Goal: Task Accomplishment & Management: Use online tool/utility

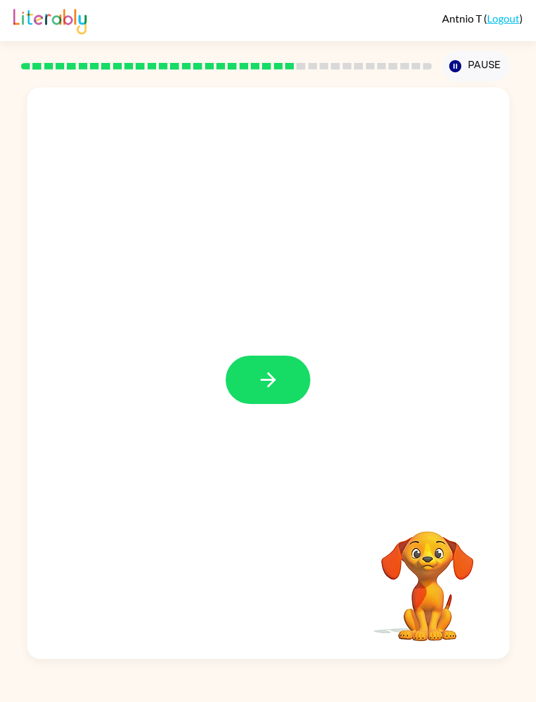
click at [299, 364] on button "button" at bounding box center [268, 379] width 85 height 48
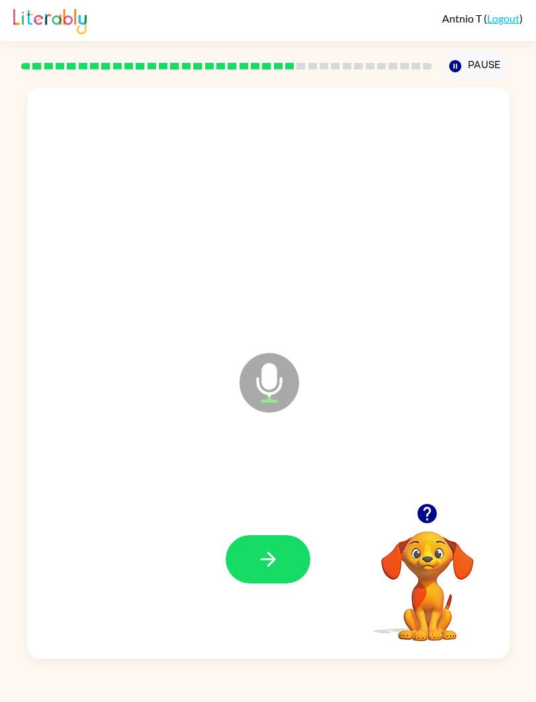
click at [0, 480] on div "Microphone The Microphone is here when it is your turn to talk Your browser mus…" at bounding box center [268, 369] width 536 height 577
click at [308, 560] on button "button" at bounding box center [268, 559] width 85 height 48
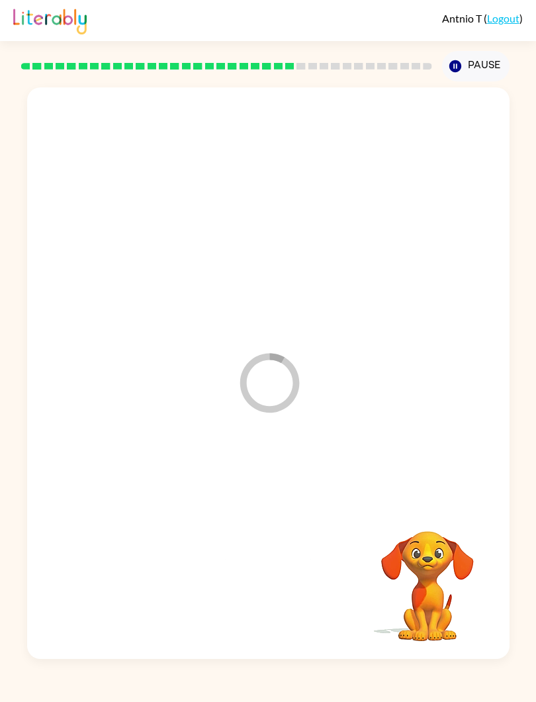
click at [283, 580] on div at bounding box center [268, 559] width 456 height 173
click at [1, 364] on div "Loader Your response is being sent to our graders Your browser must support pla…" at bounding box center [268, 369] width 536 height 577
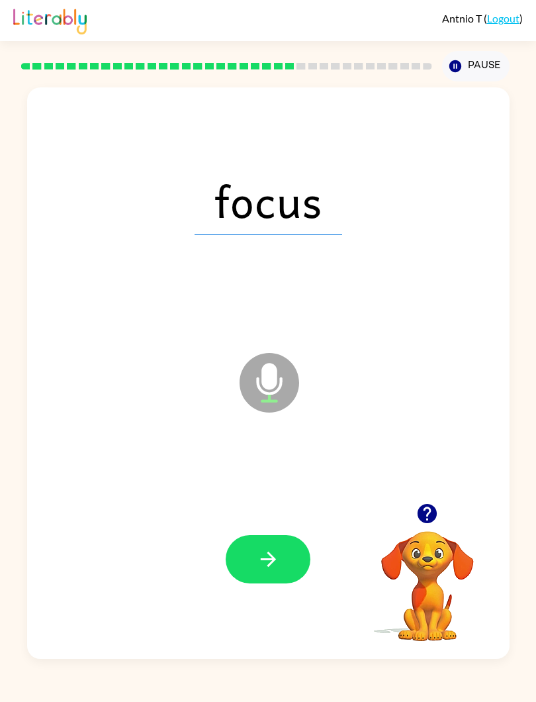
click at [249, 565] on button "button" at bounding box center [268, 559] width 85 height 48
click at [265, 545] on button "button" at bounding box center [268, 559] width 85 height 48
click at [270, 546] on button "button" at bounding box center [268, 559] width 85 height 48
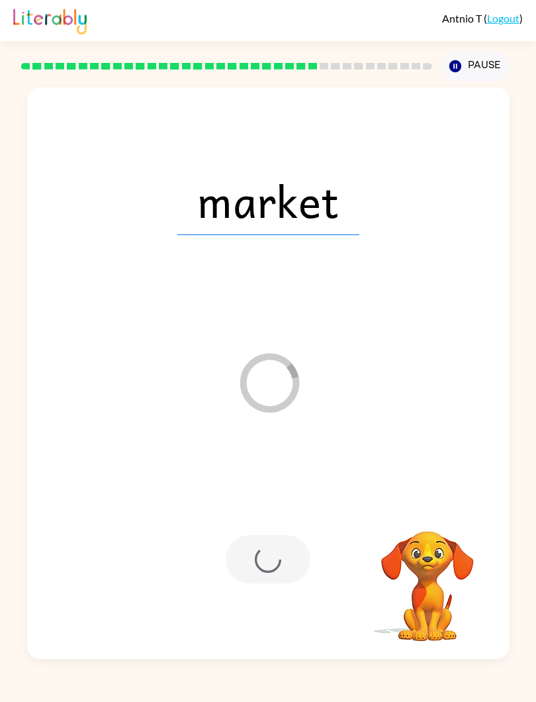
click at [281, 563] on div at bounding box center [268, 559] width 85 height 48
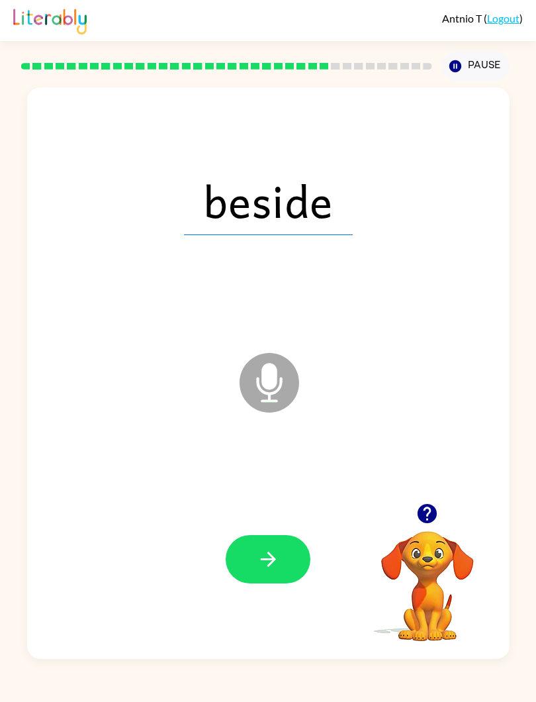
click at [245, 537] on button "button" at bounding box center [268, 559] width 85 height 48
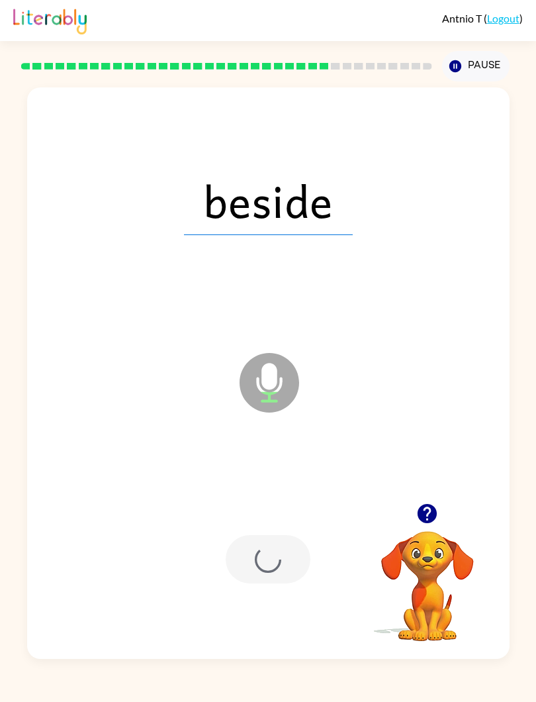
click at [243, 535] on div at bounding box center [268, 559] width 456 height 173
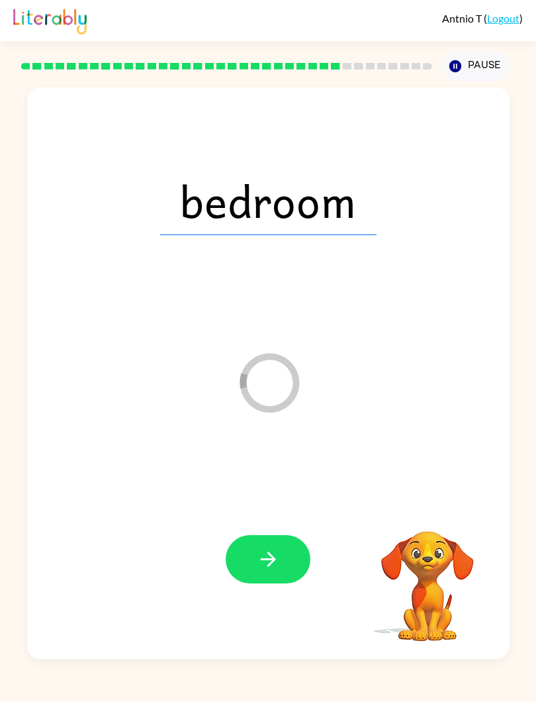
click at [280, 560] on button "button" at bounding box center [268, 559] width 85 height 48
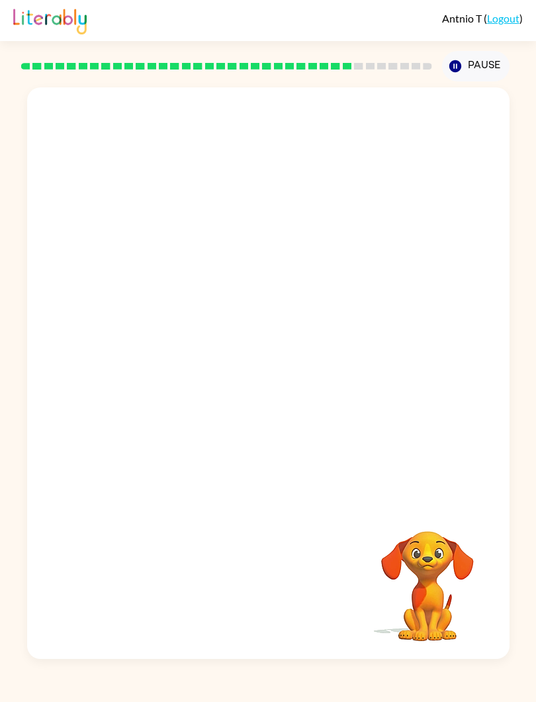
click at [531, 477] on div "Your browser must support playing .mp4 files to use Literably. Please try using…" at bounding box center [268, 369] width 536 height 577
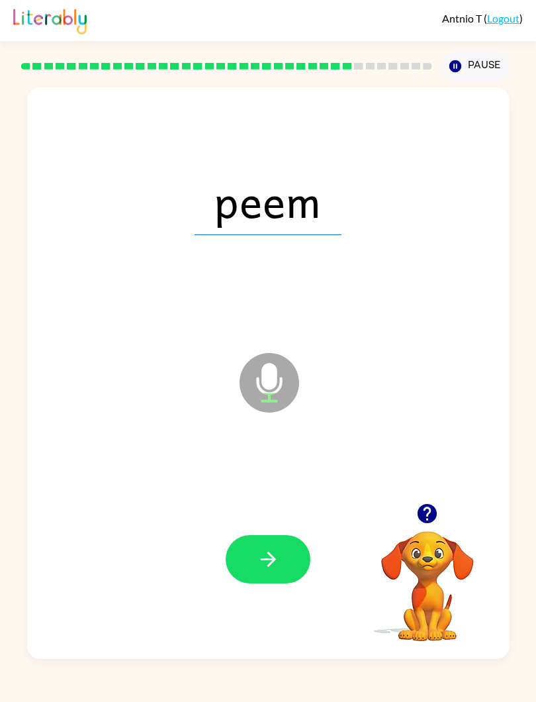
click at [295, 549] on button "button" at bounding box center [268, 559] width 85 height 48
click at [289, 560] on button "button" at bounding box center [268, 559] width 85 height 48
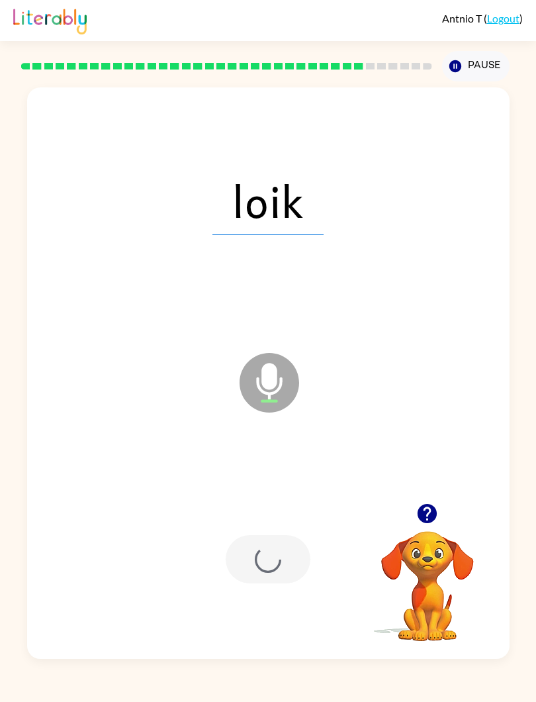
click at [289, 559] on div at bounding box center [268, 559] width 85 height 48
click at [449, 525] on video "Your browser must support playing .mp4 files to use Literably. Please try using…" at bounding box center [427, 576] width 132 height 132
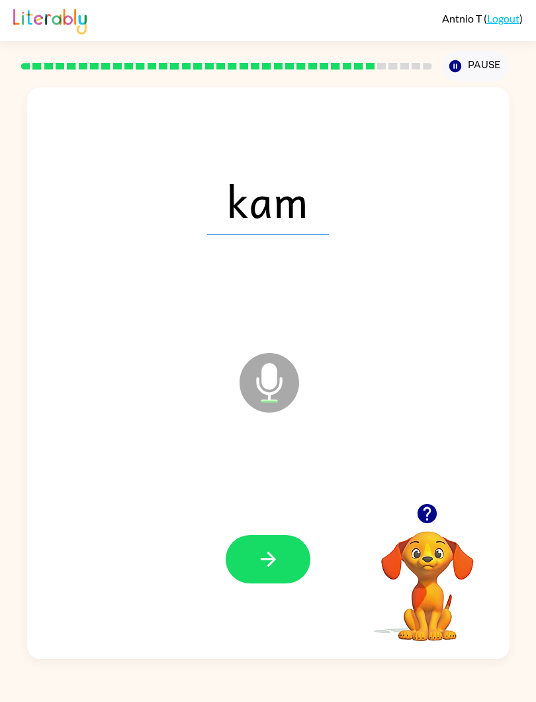
click at [429, 504] on icon "button" at bounding box center [427, 513] width 23 height 23
click at [422, 513] on icon "button" at bounding box center [427, 513] width 19 height 19
click at [428, 514] on icon "button" at bounding box center [427, 513] width 23 height 23
click at [436, 506] on div at bounding box center [268, 559] width 456 height 173
click at [432, 494] on div at bounding box center [268, 559] width 456 height 173
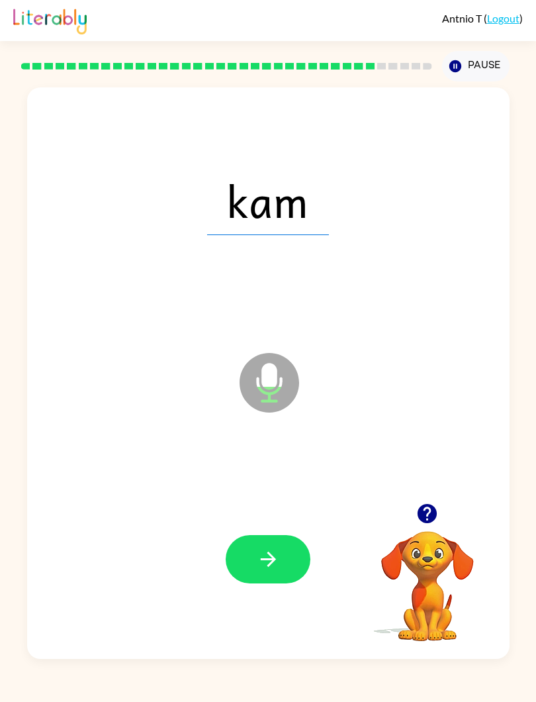
click at [428, 494] on div at bounding box center [268, 559] width 456 height 173
click at [430, 506] on icon "button" at bounding box center [427, 513] width 19 height 19
click at [428, 518] on icon "button" at bounding box center [427, 513] width 19 height 19
click at [271, 553] on icon "button" at bounding box center [268, 558] width 23 height 23
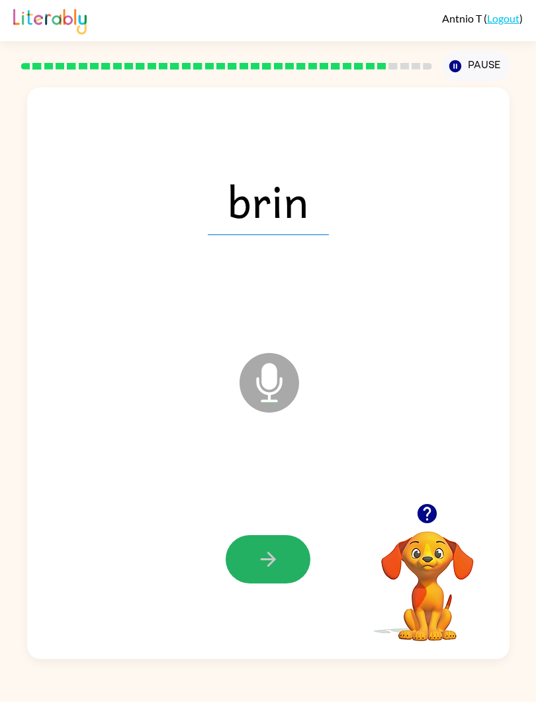
click at [254, 583] on button "button" at bounding box center [268, 559] width 85 height 48
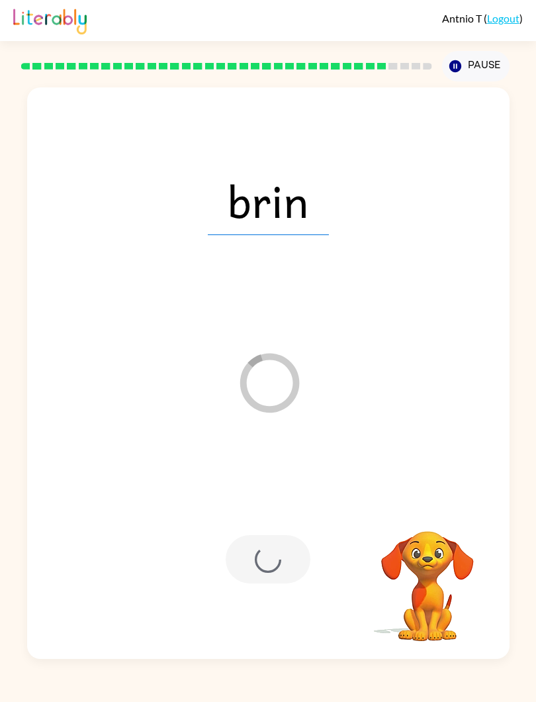
click at [0, 408] on div "brin Loader Your response is being sent to our graders Your browser must suppor…" at bounding box center [268, 369] width 536 height 577
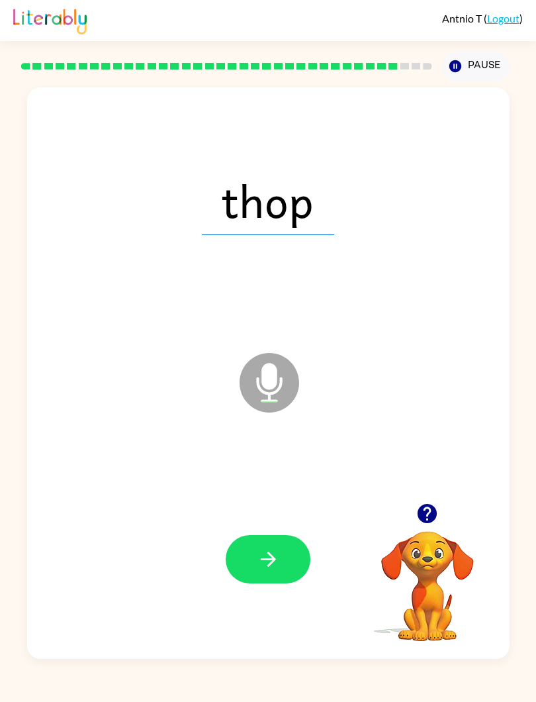
click at [429, 508] on icon "button" at bounding box center [427, 513] width 23 height 23
click at [248, 562] on button "button" at bounding box center [268, 559] width 85 height 48
click at [436, 500] on button "button" at bounding box center [427, 513] width 34 height 34
click at [31, 322] on div "roke Microphone The Microphone is here when it is your turn to talk" at bounding box center [268, 372] width 483 height 571
click at [1, 332] on div "roke Microphone The Microphone is here when it is your turn to talk Your browse…" at bounding box center [268, 369] width 536 height 577
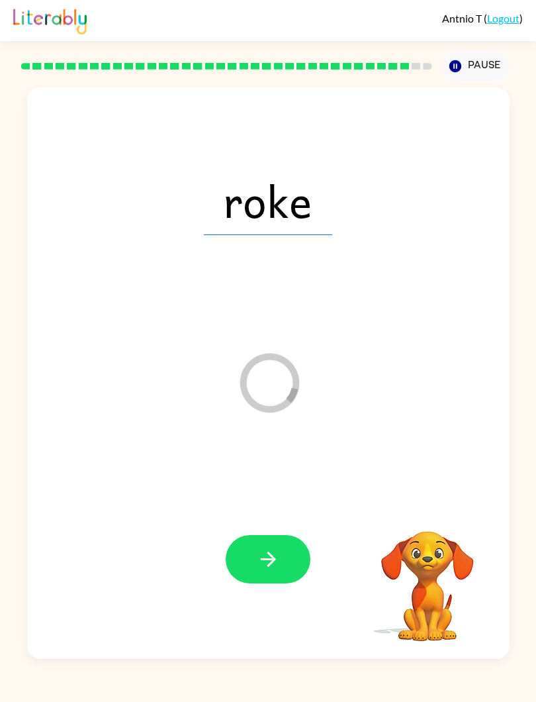
click at [290, 557] on button "button" at bounding box center [268, 559] width 85 height 48
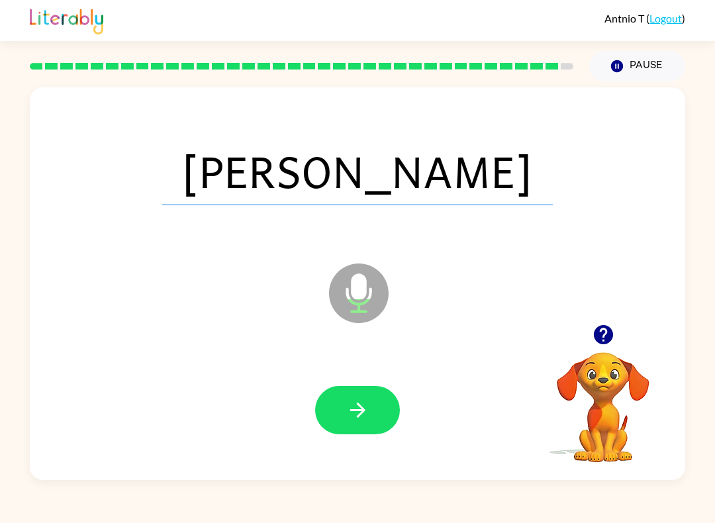
click at [355, 408] on icon "button" at bounding box center [357, 409] width 23 height 23
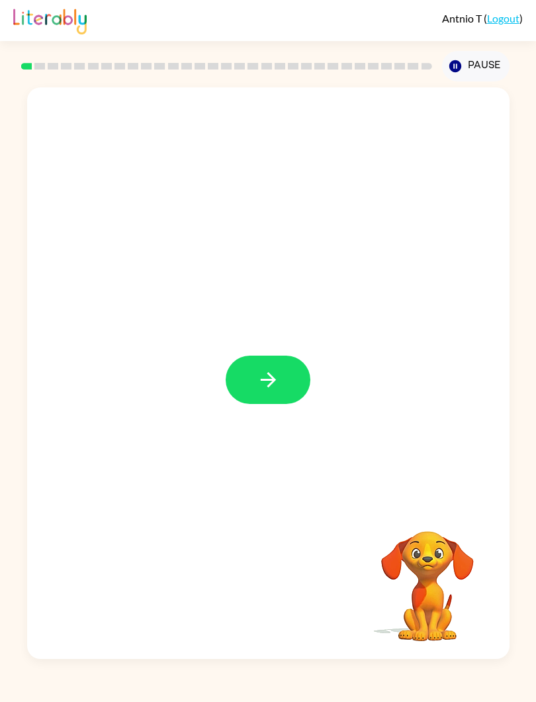
click at [283, 398] on button "button" at bounding box center [268, 379] width 85 height 48
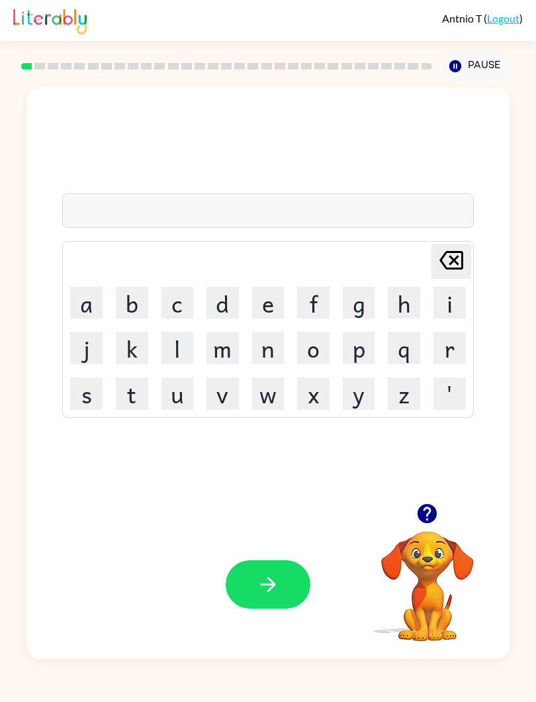
click at [375, 297] on button "g" at bounding box center [359, 303] width 32 height 32
click at [285, 297] on button "e" at bounding box center [268, 303] width 32 height 32
click at [375, 344] on button "p" at bounding box center [359, 348] width 32 height 32
click at [275, 522] on icon "button" at bounding box center [267, 583] width 15 height 15
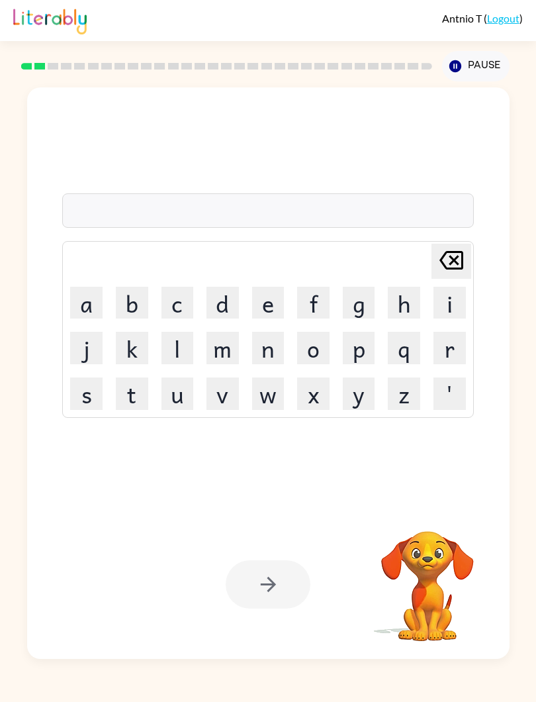
click at [428, 512] on video "Your browser must support playing .mp4 files to use Literably. Please try using…" at bounding box center [427, 576] width 132 height 132
click at [375, 337] on button "p" at bounding box center [359, 348] width 32 height 32
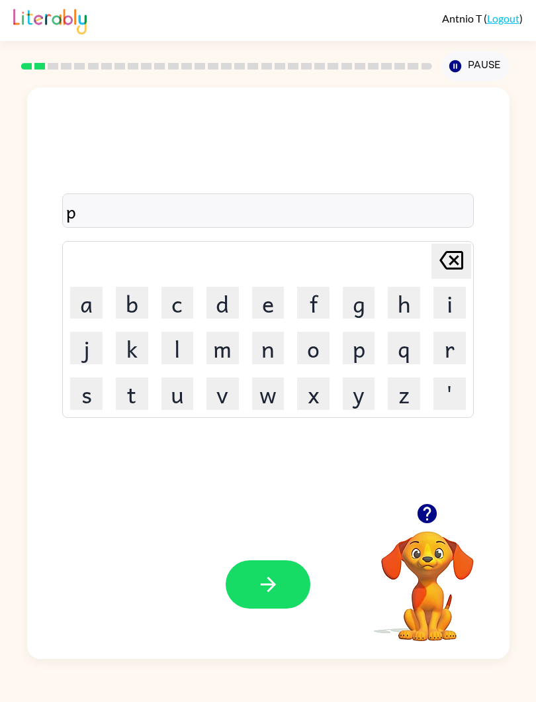
click at [330, 354] on button "o" at bounding box center [313, 348] width 32 height 32
click at [306, 522] on button "button" at bounding box center [268, 584] width 85 height 48
click at [239, 341] on button "m" at bounding box center [223, 348] width 32 height 32
click at [186, 385] on button "u" at bounding box center [177, 393] width 32 height 32
click at [234, 293] on button "d" at bounding box center [223, 303] width 32 height 32
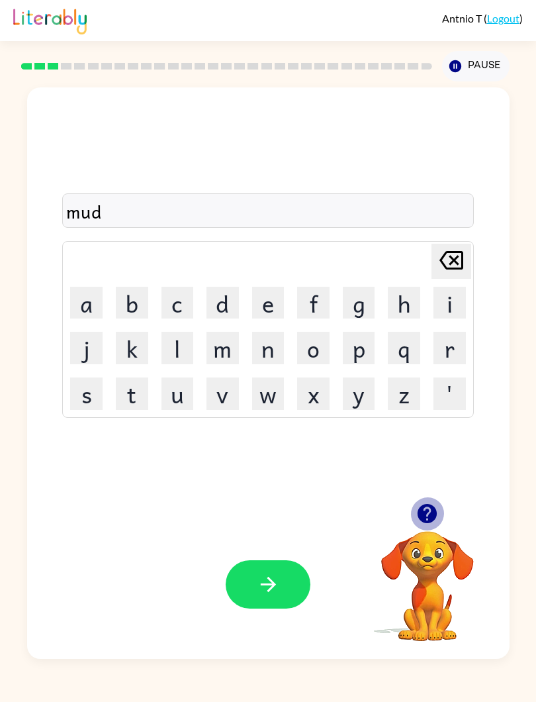
click at [427, 509] on icon "button" at bounding box center [427, 513] width 23 height 23
click at [309, 522] on button "button" at bounding box center [268, 584] width 85 height 48
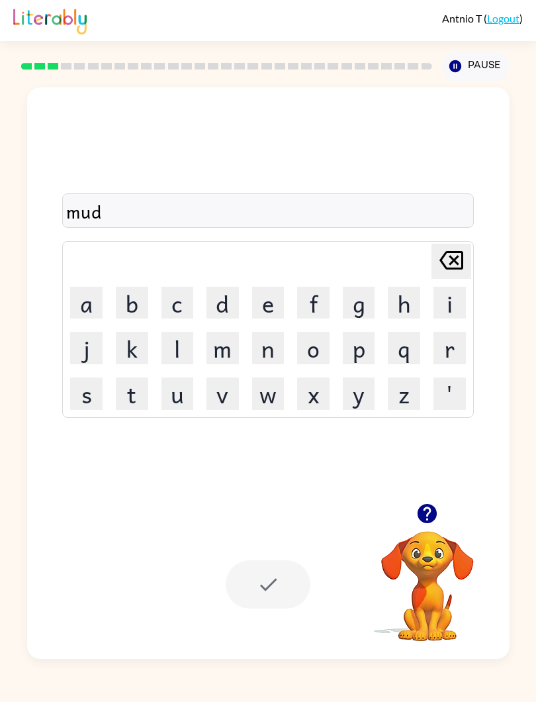
click at [426, 509] on icon "button" at bounding box center [427, 513] width 23 height 23
click at [294, 522] on div at bounding box center [268, 584] width 85 height 48
click at [296, 522] on div at bounding box center [268, 584] width 85 height 48
click at [239, 403] on button "v" at bounding box center [223, 393] width 32 height 32
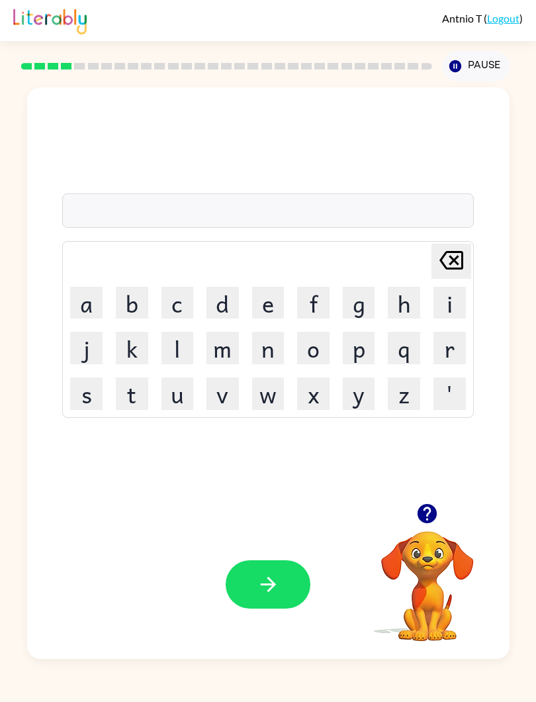
click at [172, 312] on button "c" at bounding box center [177, 303] width 32 height 32
click at [175, 395] on button "u" at bounding box center [177, 393] width 32 height 32
click at [375, 341] on button "p" at bounding box center [359, 348] width 32 height 32
click at [375, 335] on button "p" at bounding box center [359, 348] width 32 height 32
click at [375, 338] on button "p" at bounding box center [359, 348] width 32 height 32
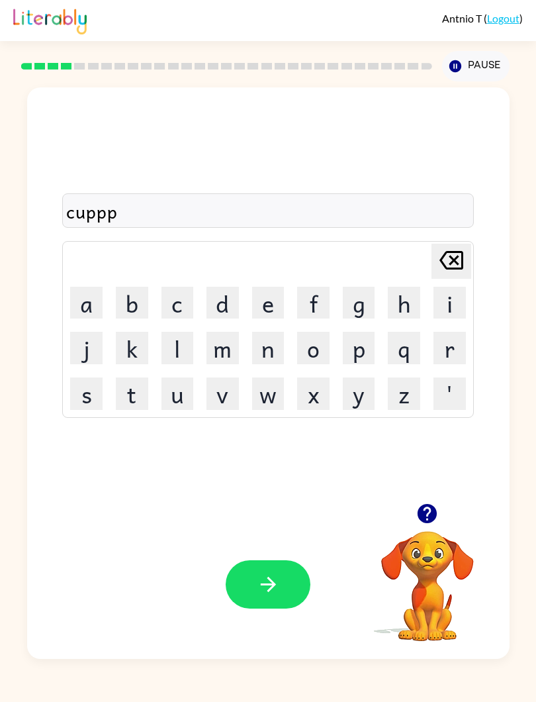
click at [375, 338] on button "p" at bounding box center [359, 348] width 32 height 32
click at [375, 344] on button "p" at bounding box center [359, 348] width 32 height 32
click at [375, 346] on button "p" at bounding box center [359, 348] width 32 height 32
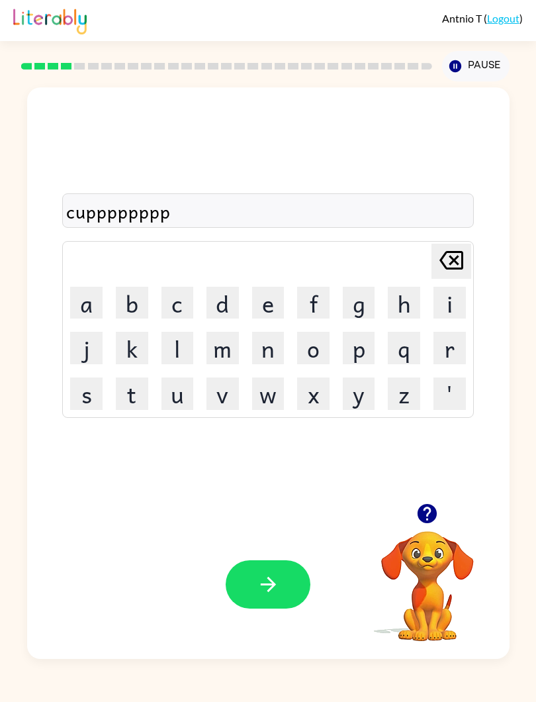
click at [375, 345] on button "p" at bounding box center [359, 348] width 32 height 32
click at [375, 340] on button "p" at bounding box center [359, 348] width 32 height 32
click at [375, 351] on button "p" at bounding box center [359, 348] width 32 height 32
click at [410, 449] on div "cupppppppppppp Delete Delete last character input a b c d e f g h i j k l m n o…" at bounding box center [268, 295] width 483 height 416
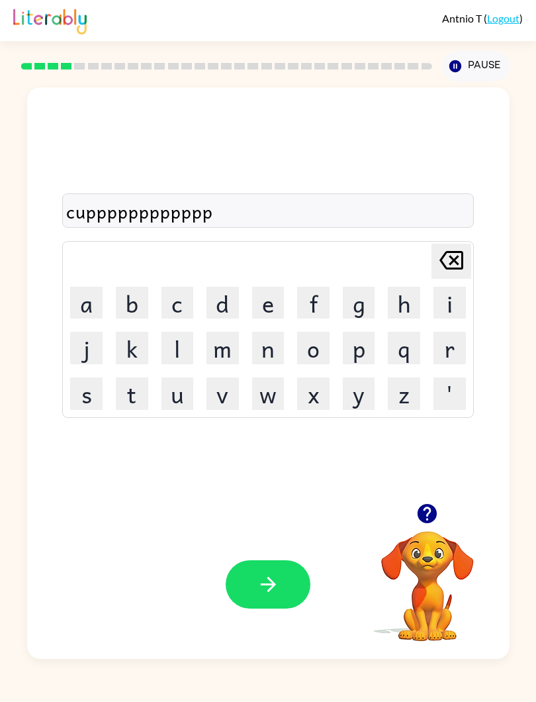
click at [410, 450] on div "cupppppppppppp Delete Delete last character input a b c d e f g h i j k l m n o…" at bounding box center [268, 295] width 483 height 416
click at [294, 475] on div "cupppppppppppp Delete Delete last character input a b c d e f g h i j k l m n o…" at bounding box center [268, 295] width 483 height 416
click at [297, 467] on div "cupppppppppppp Delete Delete last character input a b c d e f g h i j k l m n o…" at bounding box center [268, 295] width 483 height 416
click at [270, 493] on div "cupppppppppppp Delete Delete last character input a b c d e f g h i j k l m n o…" at bounding box center [268, 295] width 483 height 416
click at [193, 206] on div "cupppppppppppp" at bounding box center [267, 211] width 403 height 28
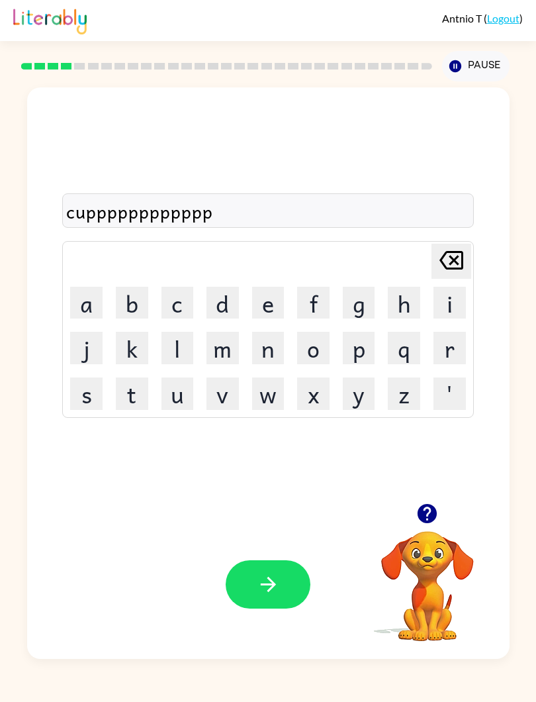
click at [199, 217] on div "cupppppppppppp" at bounding box center [267, 211] width 403 height 28
click at [236, 343] on button "m" at bounding box center [223, 348] width 32 height 32
click at [233, 347] on button "m" at bounding box center [223, 348] width 32 height 32
click at [180, 349] on button "l" at bounding box center [177, 348] width 32 height 32
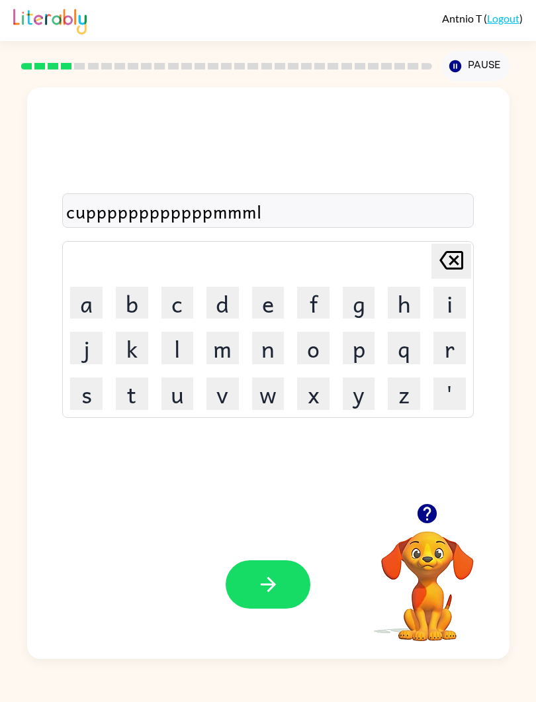
click at [172, 351] on button "l" at bounding box center [177, 348] width 32 height 32
click at [179, 347] on button "l" at bounding box center [177, 348] width 32 height 32
click at [178, 355] on button "l" at bounding box center [177, 348] width 32 height 32
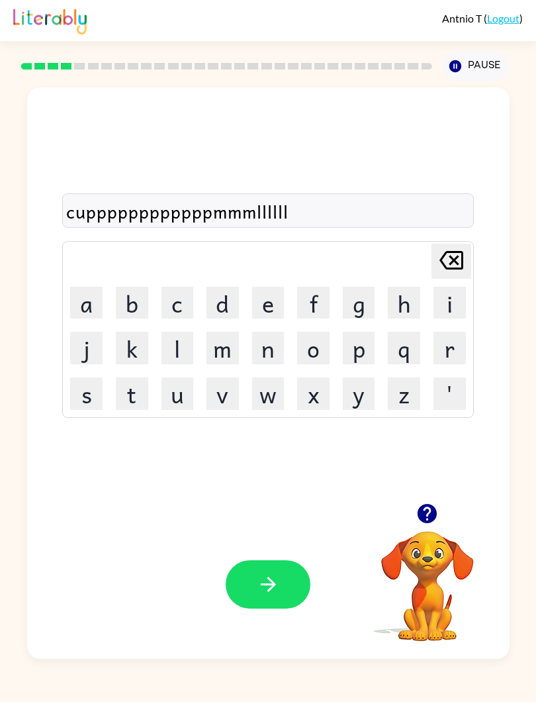
click at [178, 354] on button "l" at bounding box center [177, 348] width 32 height 32
click at [161, 362] on button "l" at bounding box center [177, 348] width 32 height 32
click at [163, 369] on td "l" at bounding box center [178, 348] width 44 height 44
click at [330, 340] on button "o" at bounding box center [313, 348] width 32 height 32
click at [330, 346] on button "o" at bounding box center [313, 348] width 32 height 32
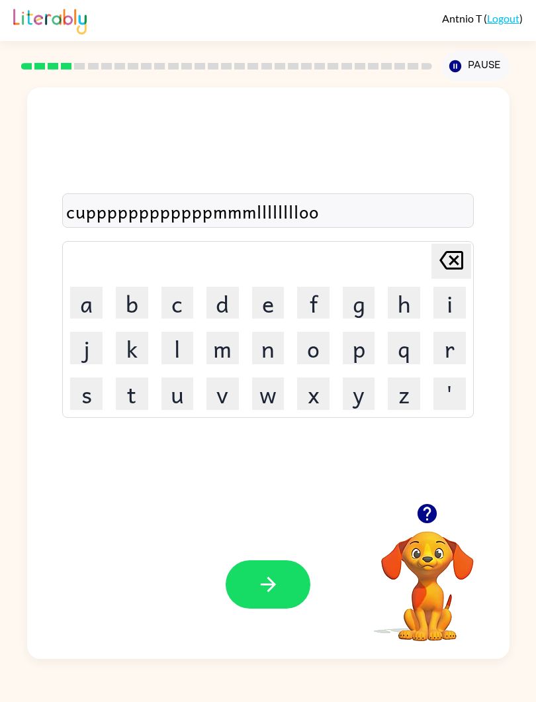
click at [330, 335] on button "o" at bounding box center [313, 348] width 32 height 32
click at [330, 337] on button "o" at bounding box center [313, 348] width 32 height 32
click at [330, 336] on button "o" at bounding box center [313, 348] width 32 height 32
click at [326, 332] on button "o" at bounding box center [313, 348] width 32 height 32
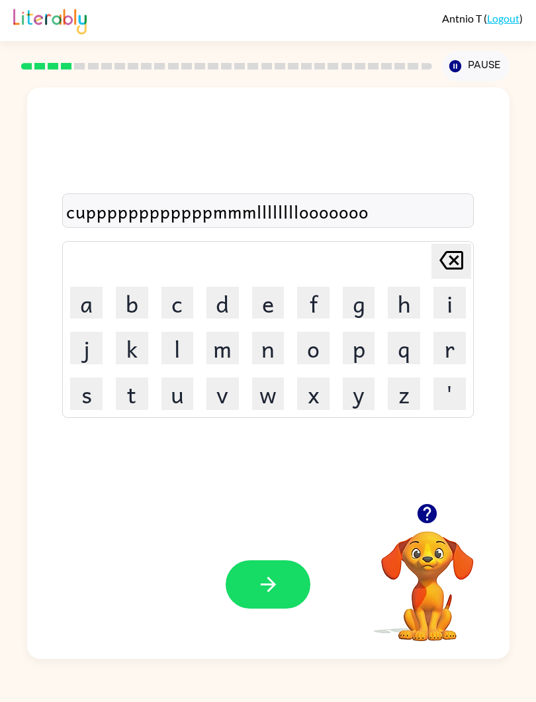
click at [326, 332] on button "o" at bounding box center [313, 348] width 32 height 32
click at [330, 332] on button "o" at bounding box center [313, 348] width 32 height 32
click at [330, 330] on td "o" at bounding box center [313, 348] width 44 height 44
click at [330, 347] on button "o" at bounding box center [313, 348] width 32 height 32
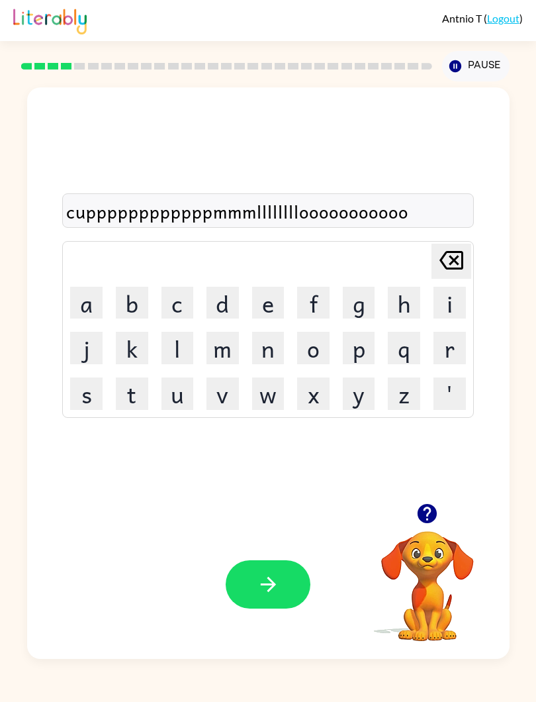
click at [330, 344] on button "o" at bounding box center [313, 348] width 32 height 32
click at [330, 339] on button "o" at bounding box center [313, 348] width 32 height 32
click at [330, 340] on button "o" at bounding box center [313, 348] width 32 height 32
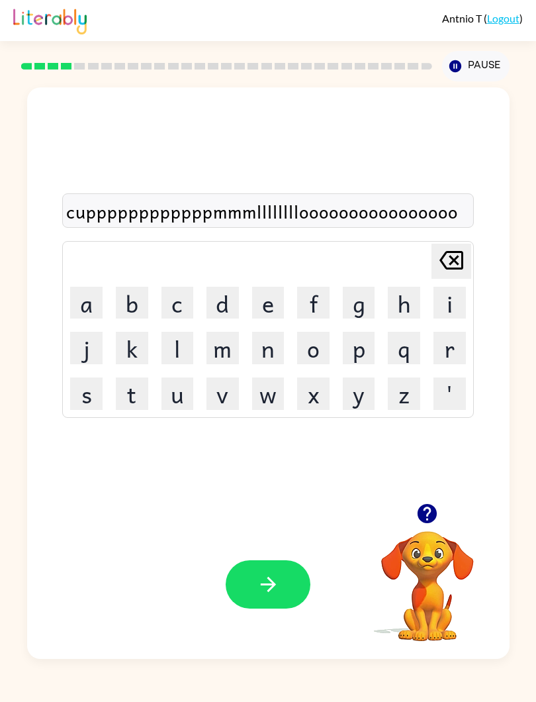
click at [330, 340] on button "o" at bounding box center [313, 348] width 32 height 32
click at [330, 352] on button "o" at bounding box center [313, 348] width 32 height 32
click at [330, 343] on button "o" at bounding box center [313, 348] width 32 height 32
click at [330, 342] on button "o" at bounding box center [313, 348] width 32 height 32
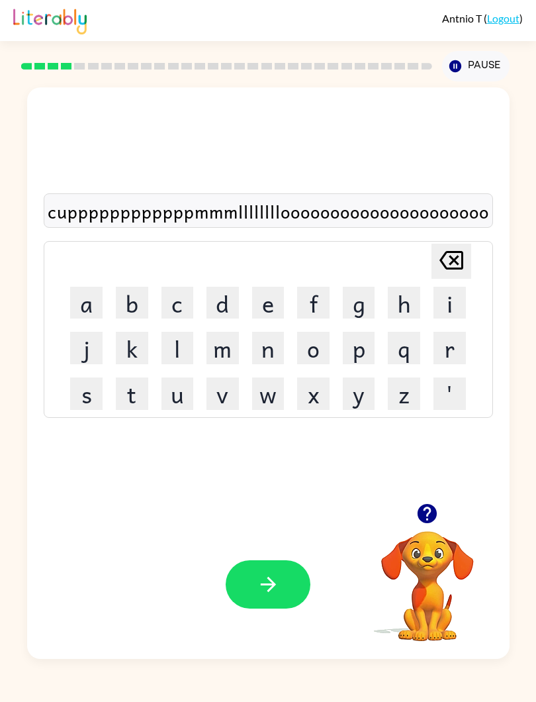
click at [330, 347] on button "o" at bounding box center [313, 348] width 32 height 32
click at [330, 346] on button "o" at bounding box center [313, 348] width 32 height 32
click at [330, 355] on button "o" at bounding box center [313, 348] width 32 height 32
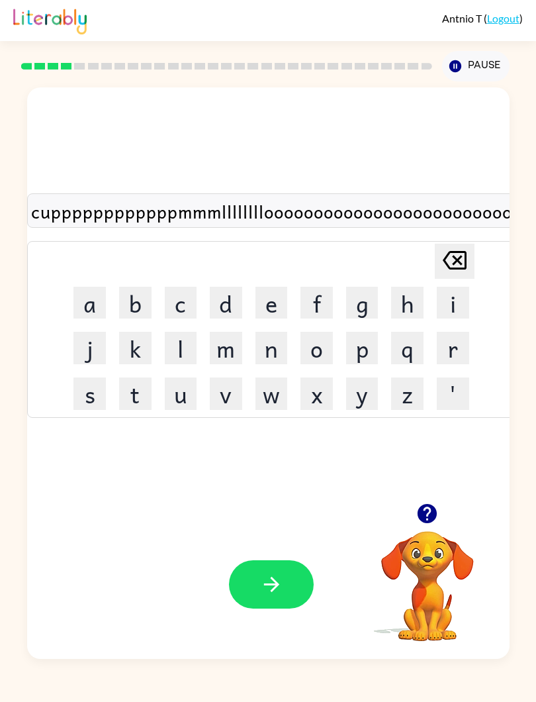
click at [186, 340] on button "l" at bounding box center [181, 348] width 32 height 32
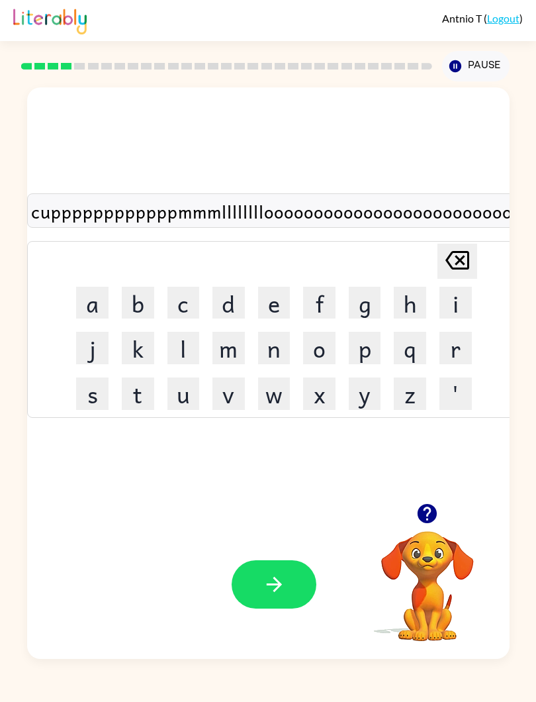
click at [186, 345] on button "l" at bounding box center [183, 348] width 32 height 32
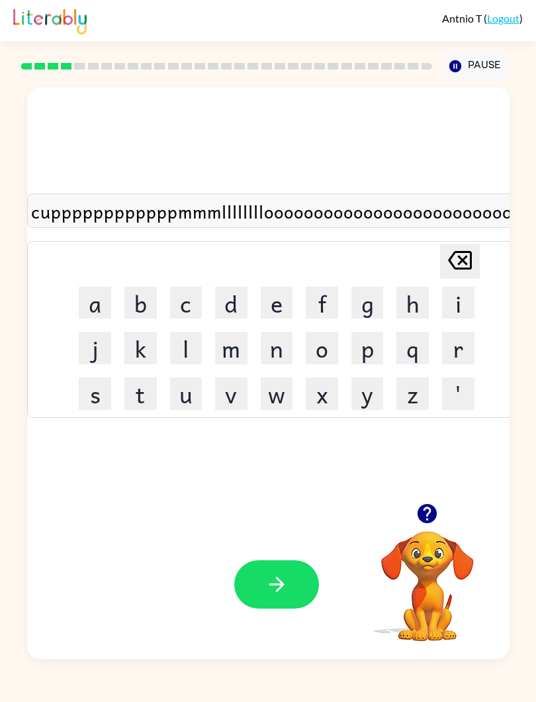
click at [178, 351] on button "l" at bounding box center [186, 348] width 32 height 32
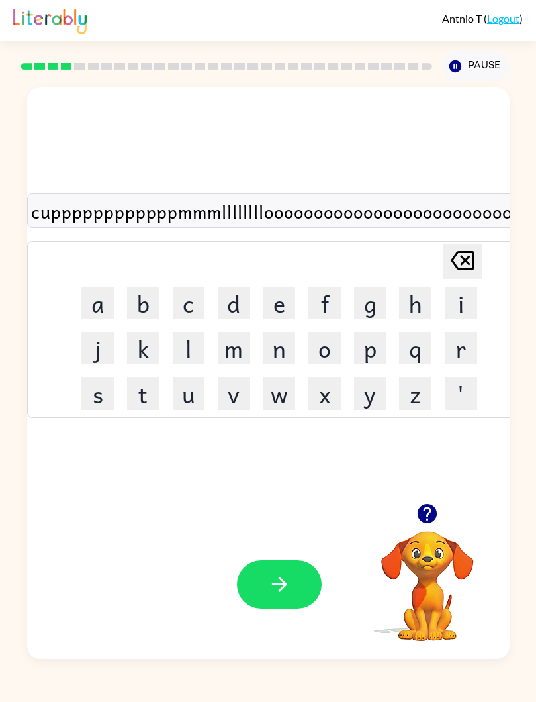
click at [177, 351] on button "l" at bounding box center [189, 348] width 32 height 32
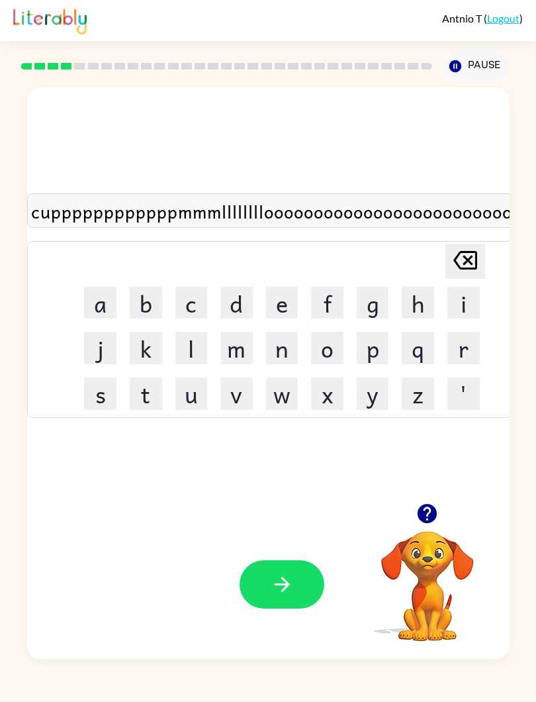
click at [177, 349] on button "l" at bounding box center [191, 348] width 32 height 32
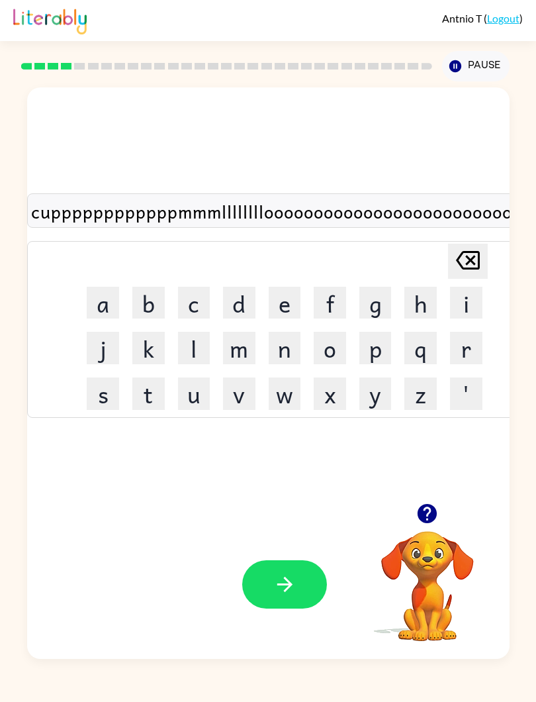
click at [178, 349] on button "l" at bounding box center [194, 348] width 32 height 32
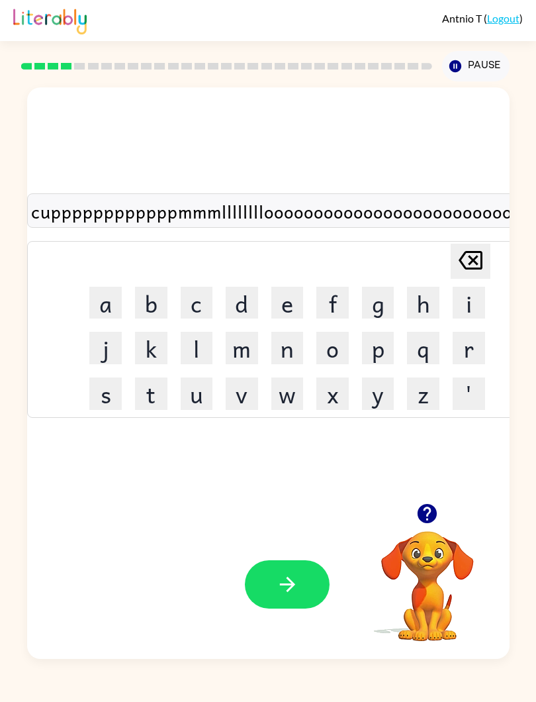
click at [181, 357] on button "l" at bounding box center [197, 348] width 32 height 32
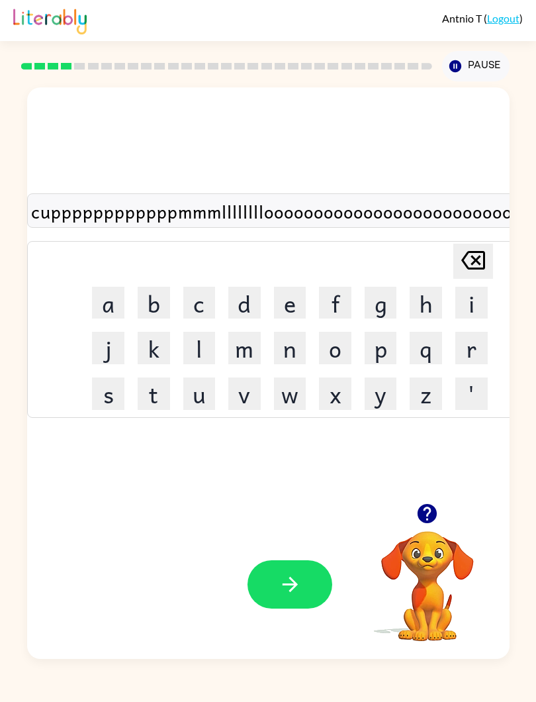
click at [183, 357] on button "l" at bounding box center [199, 348] width 32 height 32
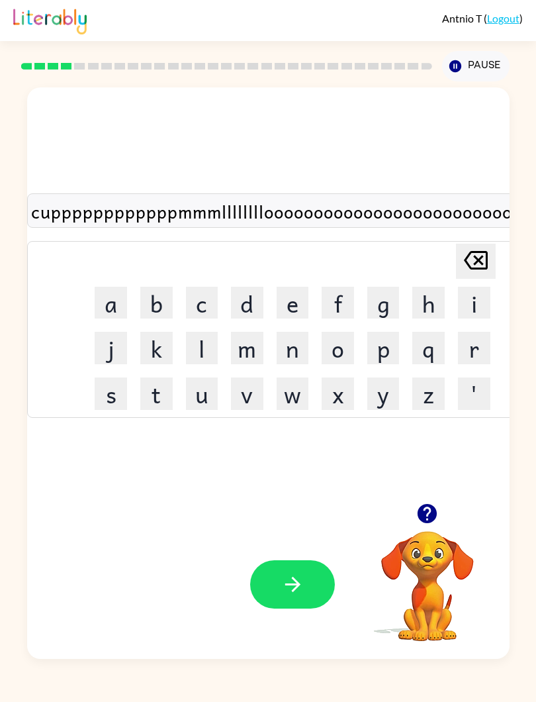
click at [431, 488] on div "cuppppppppppppmmmllllllllooooooooooooooooooooooooollllllll Delete Delete last c…" at bounding box center [292, 295] width 531 height 416
click at [427, 503] on icon "button" at bounding box center [427, 513] width 23 height 23
click at [322, 522] on button "button" at bounding box center [292, 584] width 85 height 48
click at [322, 522] on div at bounding box center [292, 584] width 85 height 48
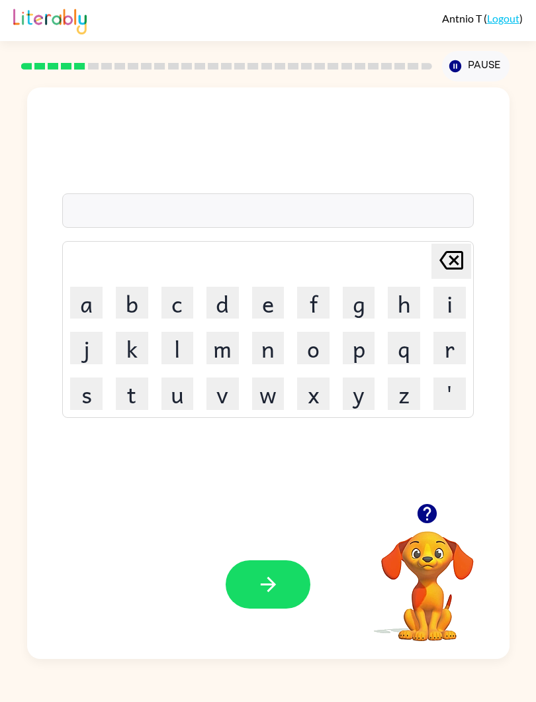
click at [281, 297] on button "e" at bounding box center [268, 303] width 32 height 32
click at [330, 295] on button "f" at bounding box center [313, 303] width 32 height 32
click at [275, 309] on button "e" at bounding box center [268, 303] width 32 height 32
click at [285, 301] on button "e" at bounding box center [268, 303] width 32 height 32
click at [285, 300] on button "e" at bounding box center [268, 303] width 32 height 32
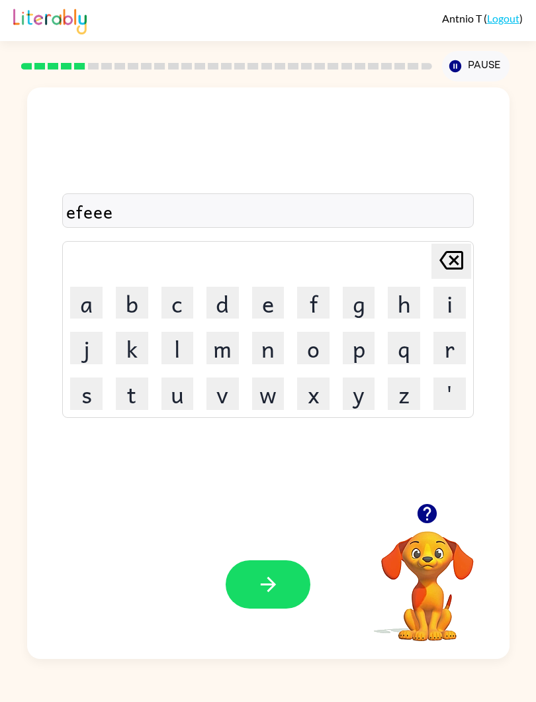
click at [285, 312] on button "e" at bounding box center [268, 303] width 32 height 32
click at [285, 301] on button "e" at bounding box center [268, 303] width 32 height 32
click at [285, 304] on button "e" at bounding box center [268, 303] width 32 height 32
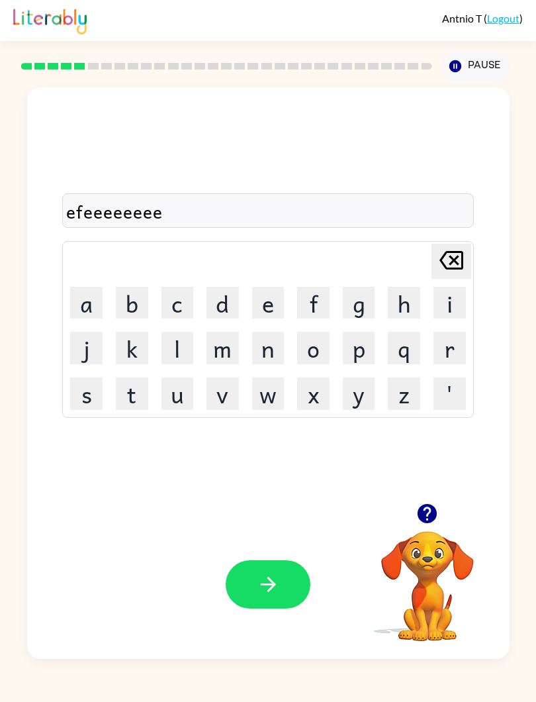
click at [214, 318] on button "d" at bounding box center [223, 303] width 32 height 32
click at [235, 304] on button "d" at bounding box center [223, 303] width 32 height 32
click at [236, 309] on button "d" at bounding box center [223, 303] width 32 height 32
click at [239, 334] on button "m" at bounding box center [223, 348] width 32 height 32
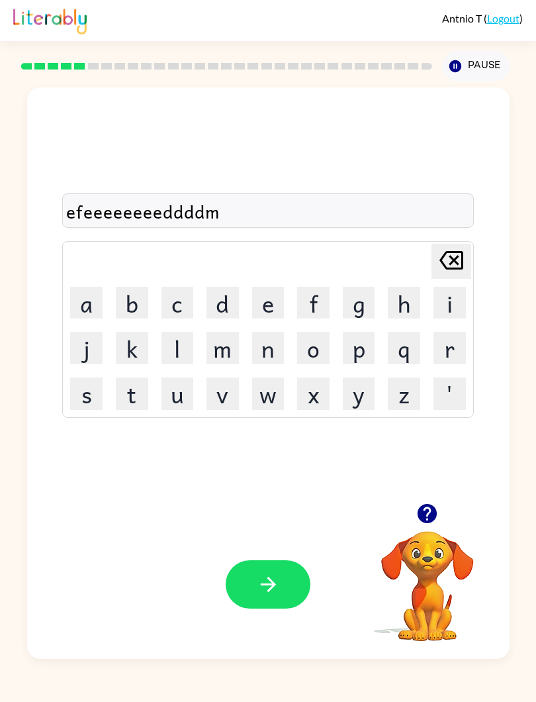
click at [231, 319] on button "d" at bounding box center [223, 303] width 32 height 32
click at [232, 319] on button "d" at bounding box center [223, 303] width 32 height 32
click at [224, 344] on button "m" at bounding box center [223, 348] width 32 height 32
click at [275, 363] on button "n" at bounding box center [268, 348] width 32 height 32
click at [330, 348] on button "o" at bounding box center [313, 348] width 32 height 32
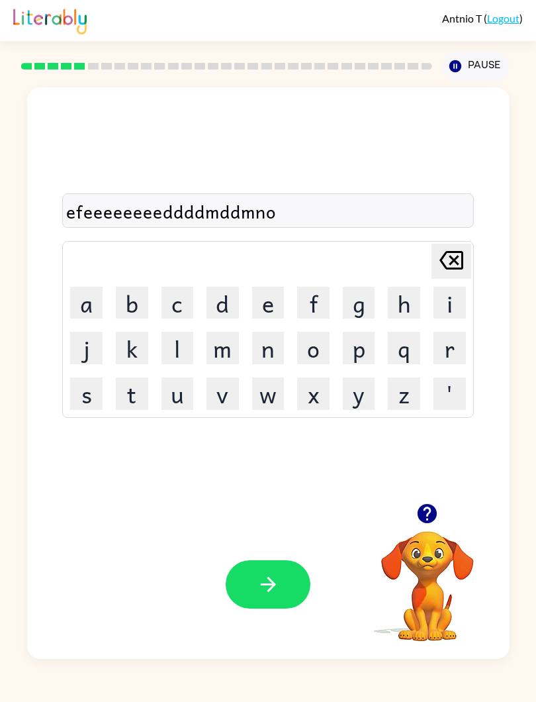
click at [285, 336] on button "n" at bounding box center [268, 348] width 32 height 32
click at [330, 344] on button "o" at bounding box center [313, 348] width 32 height 32
click at [285, 333] on button "n" at bounding box center [268, 348] width 32 height 32
click at [330, 344] on button "o" at bounding box center [313, 348] width 32 height 32
click at [273, 350] on button "n" at bounding box center [268, 348] width 32 height 32
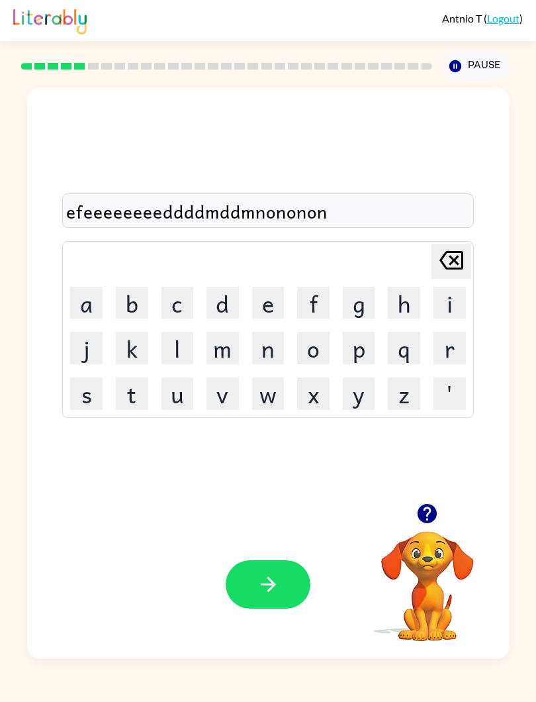
click at [330, 348] on button "o" at bounding box center [313, 348] width 32 height 32
click at [285, 342] on button "n" at bounding box center [268, 348] width 32 height 32
click at [280, 522] on icon "button" at bounding box center [268, 584] width 23 height 23
click at [237, 357] on button "m" at bounding box center [223, 348] width 32 height 32
click at [279, 297] on button "e" at bounding box center [268, 303] width 32 height 32
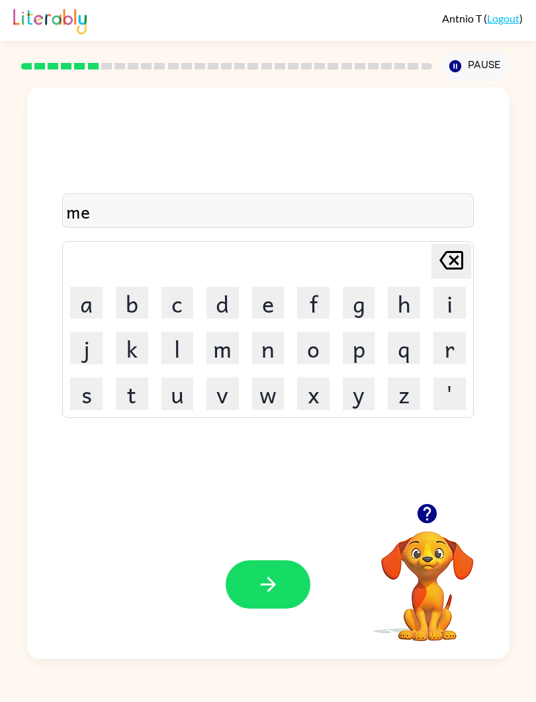
click at [285, 353] on button "n" at bounding box center [268, 348] width 32 height 32
click at [285, 349] on button "n" at bounding box center [268, 348] width 32 height 32
click at [285, 343] on button "n" at bounding box center [268, 348] width 32 height 32
click at [285, 342] on button "n" at bounding box center [268, 348] width 32 height 32
click at [285, 346] on button "n" at bounding box center [268, 348] width 32 height 32
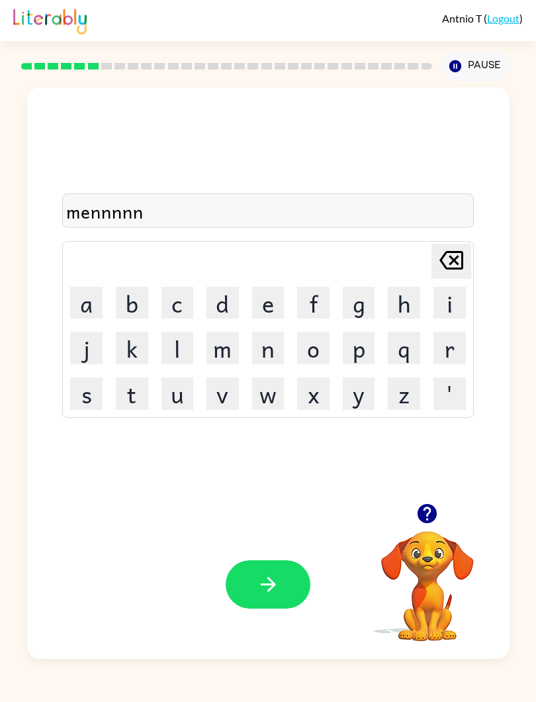
click at [285, 345] on button "n" at bounding box center [268, 348] width 32 height 32
click at [285, 338] on button "n" at bounding box center [268, 348] width 32 height 32
click at [275, 522] on icon "button" at bounding box center [267, 583] width 15 height 15
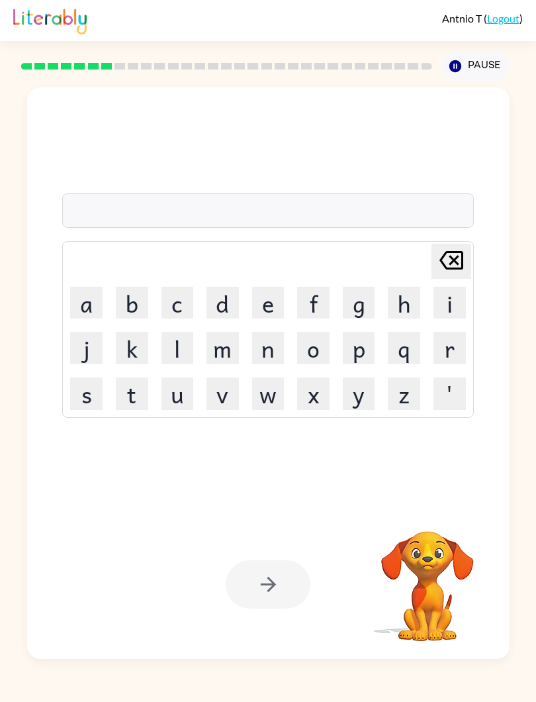
click at [294, 522] on div at bounding box center [268, 584] width 85 height 48
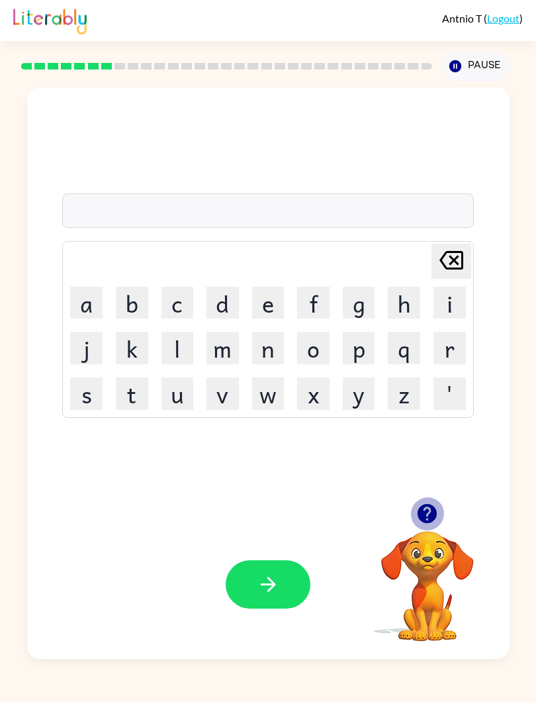
click at [434, 516] on icon "button" at bounding box center [427, 513] width 19 height 19
click at [70, 310] on button "a" at bounding box center [86, 303] width 32 height 32
click at [285, 339] on button "n" at bounding box center [268, 348] width 32 height 32
click at [116, 385] on button "t" at bounding box center [132, 393] width 32 height 32
click at [415, 522] on button "button" at bounding box center [427, 513] width 34 height 34
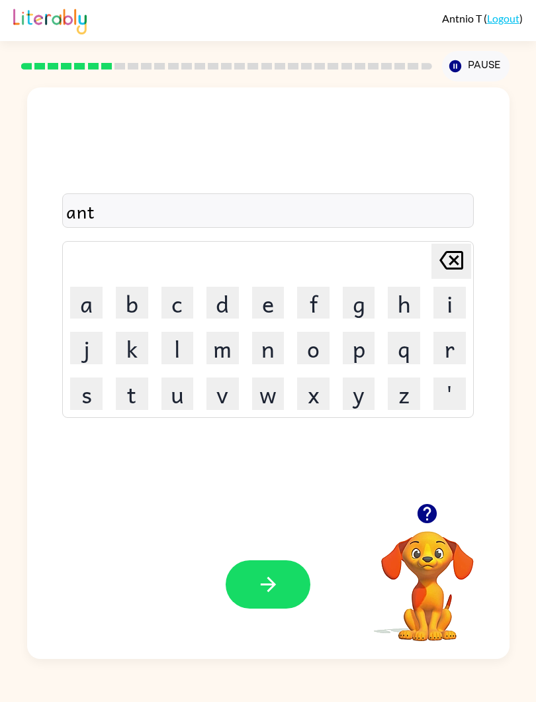
click at [330, 342] on button "o" at bounding box center [313, 348] width 32 height 32
click at [285, 353] on button "n" at bounding box center [268, 348] width 32 height 32
click at [171, 349] on button "l" at bounding box center [177, 348] width 32 height 32
click at [176, 338] on button "l" at bounding box center [177, 348] width 32 height 32
click at [175, 338] on button "l" at bounding box center [177, 348] width 32 height 32
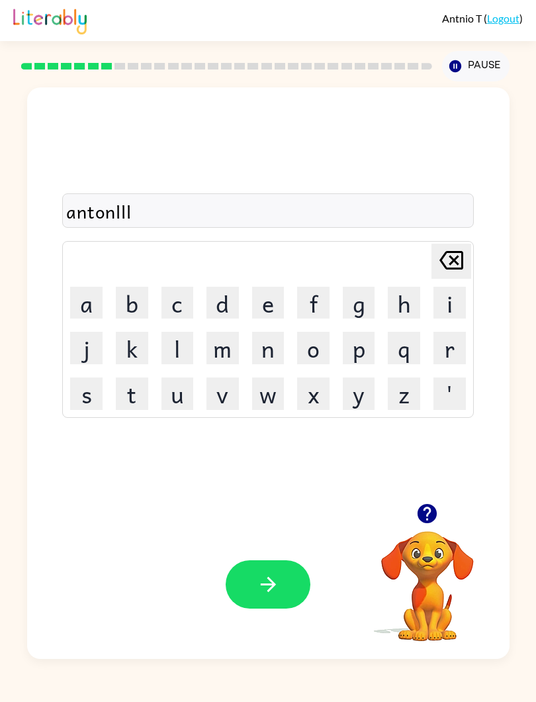
click at [181, 363] on button "l" at bounding box center [177, 348] width 32 height 32
click at [181, 362] on button "l" at bounding box center [177, 348] width 32 height 32
click at [181, 342] on button "l" at bounding box center [177, 348] width 32 height 32
click at [175, 342] on button "l" at bounding box center [177, 348] width 32 height 32
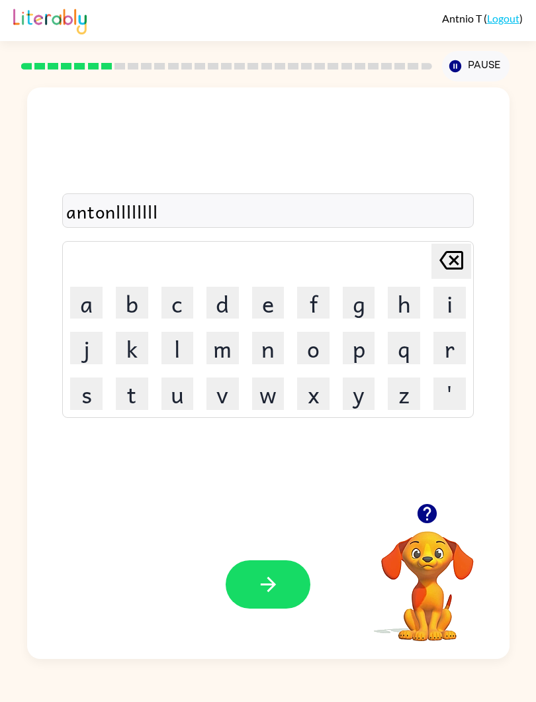
click at [330, 349] on button "o" at bounding box center [313, 348] width 32 height 32
click at [330, 344] on button "o" at bounding box center [313, 348] width 32 height 32
click at [330, 342] on button "o" at bounding box center [313, 348] width 32 height 32
click at [330, 349] on button "o" at bounding box center [313, 348] width 32 height 32
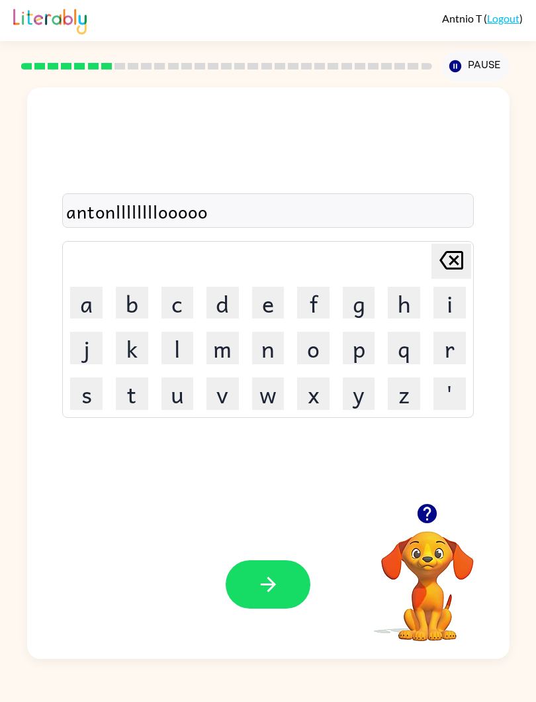
click at [330, 356] on button "o" at bounding box center [313, 348] width 32 height 32
click at [330, 346] on button "o" at bounding box center [313, 348] width 32 height 32
click at [330, 342] on button "o" at bounding box center [313, 348] width 32 height 32
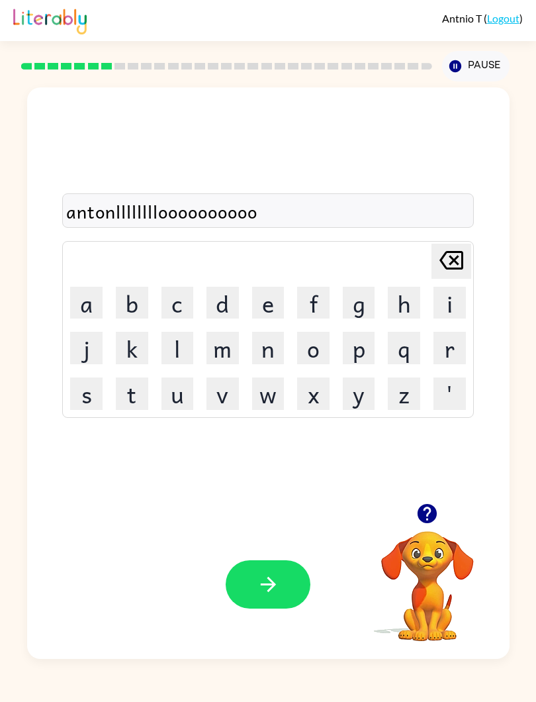
click at [330, 340] on button "o" at bounding box center [313, 348] width 32 height 32
click at [330, 361] on button "o" at bounding box center [313, 348] width 32 height 32
click at [330, 351] on button "o" at bounding box center [313, 348] width 32 height 32
click at [330, 350] on button "o" at bounding box center [313, 348] width 32 height 32
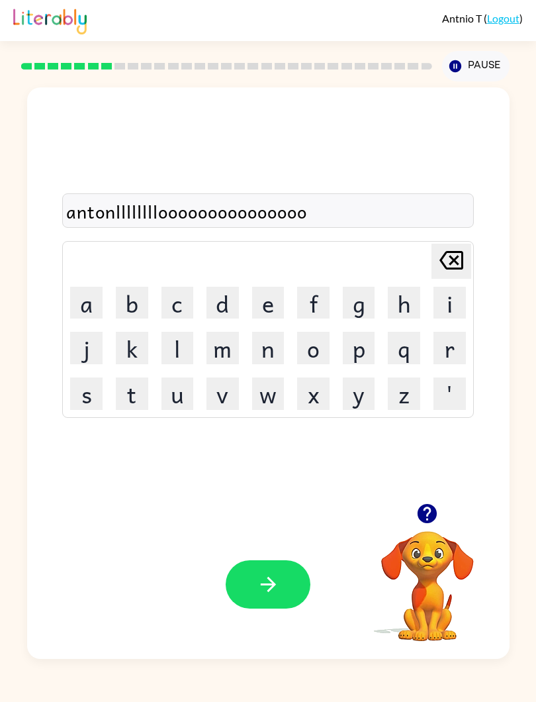
click at [330, 353] on button "o" at bounding box center [313, 348] width 32 height 32
click at [183, 344] on button "l" at bounding box center [177, 348] width 32 height 32
click at [328, 363] on button "o" at bounding box center [313, 348] width 32 height 32
click at [330, 344] on button "o" at bounding box center [313, 348] width 32 height 32
click at [330, 347] on button "o" at bounding box center [313, 348] width 32 height 32
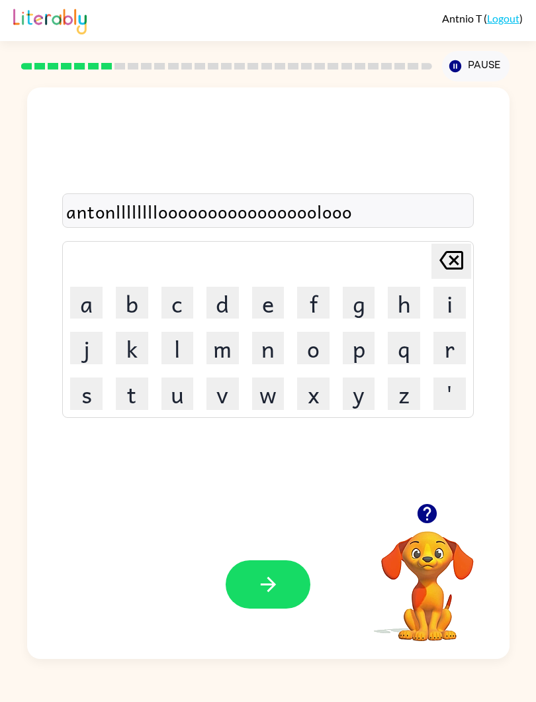
click at [330, 347] on button "o" at bounding box center [313, 348] width 32 height 32
click at [330, 354] on button "o" at bounding box center [313, 348] width 32 height 32
click at [330, 353] on button "o" at bounding box center [313, 348] width 32 height 32
click at [330, 355] on button "o" at bounding box center [313, 348] width 32 height 32
click at [310, 522] on button "button" at bounding box center [268, 584] width 85 height 48
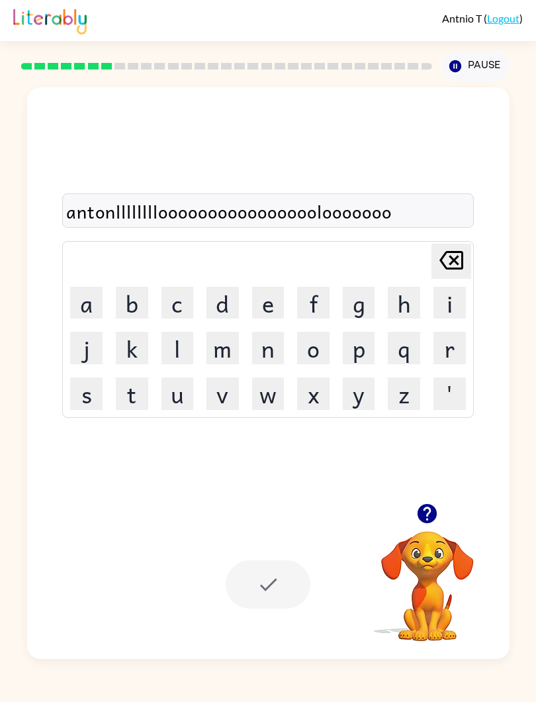
click at [436, 492] on div "antonlllllllloooooooooooooooolooooooo Delete Delete last character input a b c …" at bounding box center [268, 295] width 483 height 416
click at [423, 512] on icon "button" at bounding box center [427, 513] width 19 height 19
click at [293, 522] on div at bounding box center [268, 584] width 85 height 48
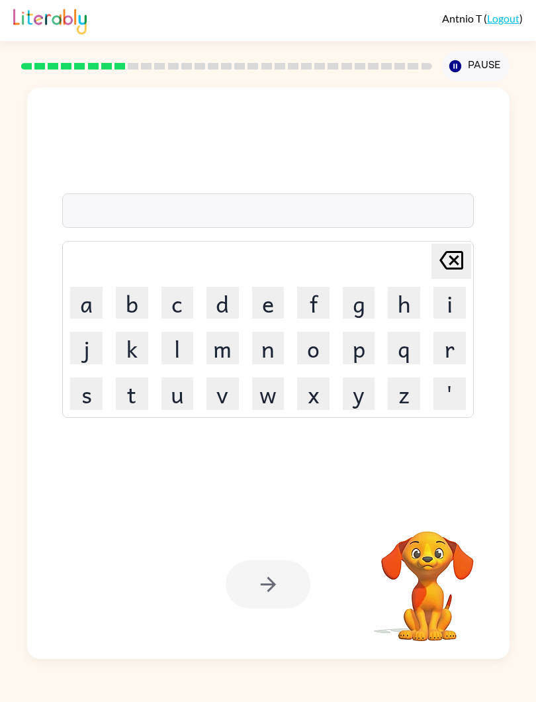
click at [446, 56] on button "Pause Pause" at bounding box center [476, 66] width 68 height 30
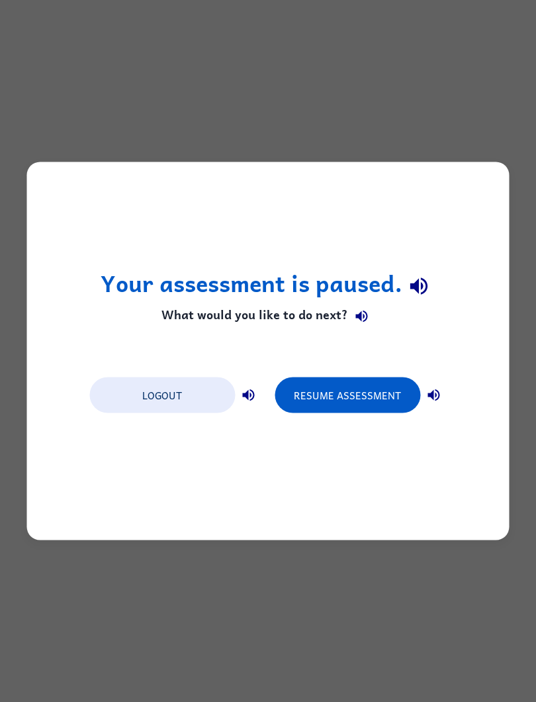
click at [127, 384] on button "Logout" at bounding box center [162, 395] width 146 height 36
